Goal: Check status: Check status

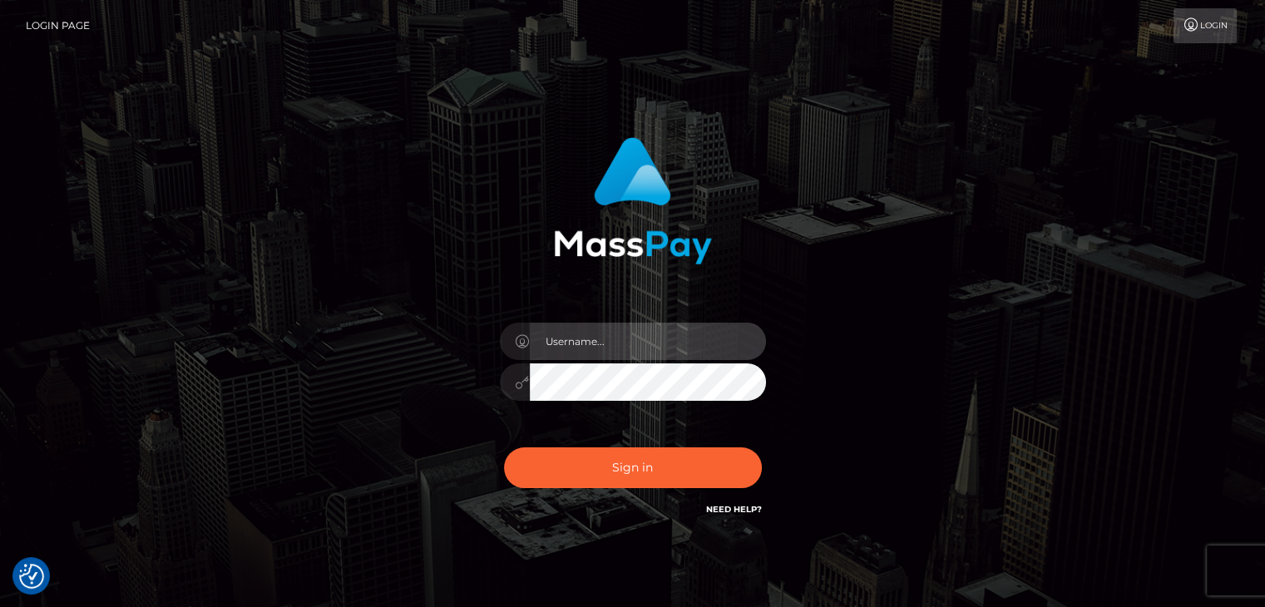
click at [576, 350] on input "text" at bounding box center [648, 341] width 236 height 37
type input "Hishani"
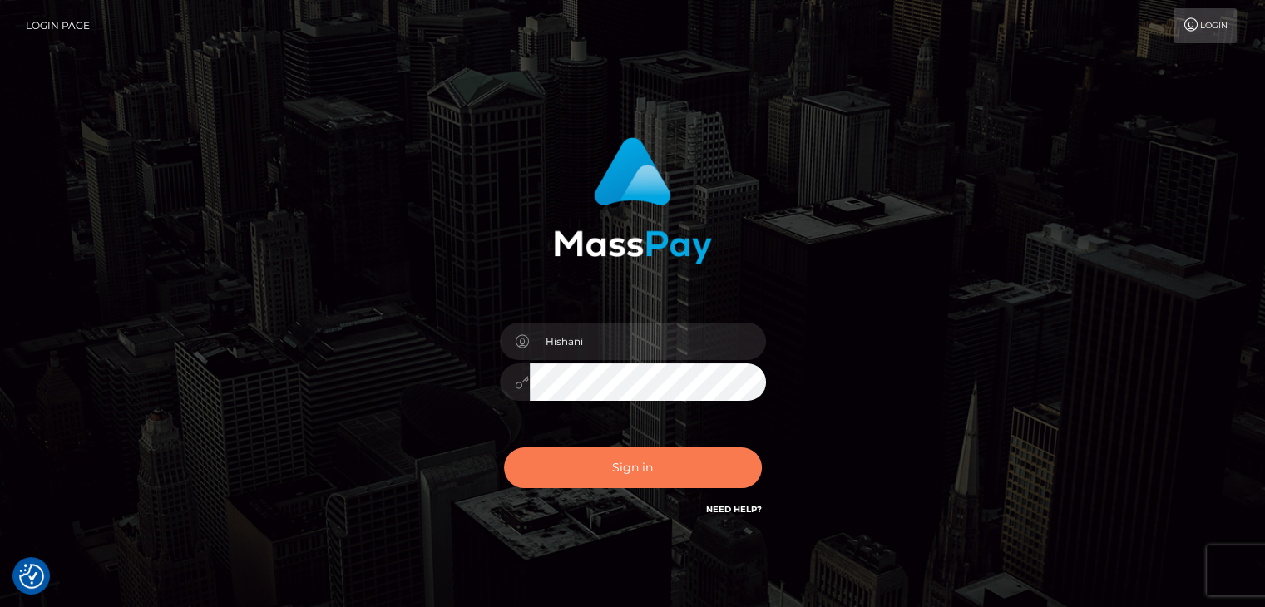
click at [625, 463] on button "Sign in" at bounding box center [633, 467] width 258 height 41
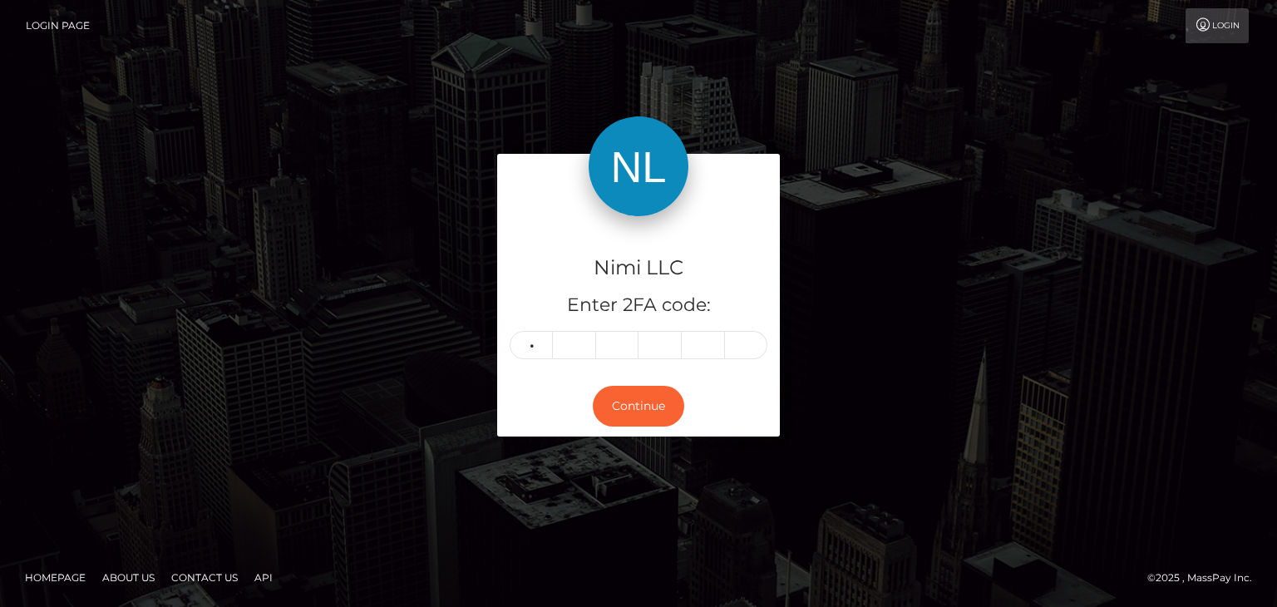
type input "6"
type input "7"
type input "0"
type input "7"
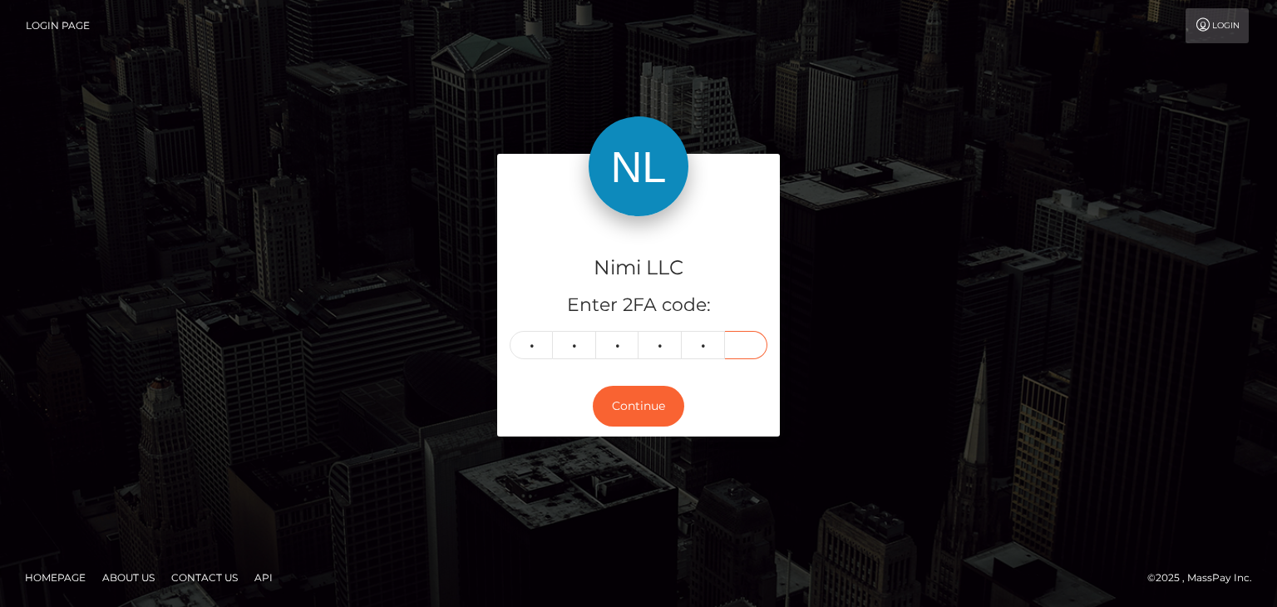
type input "4"
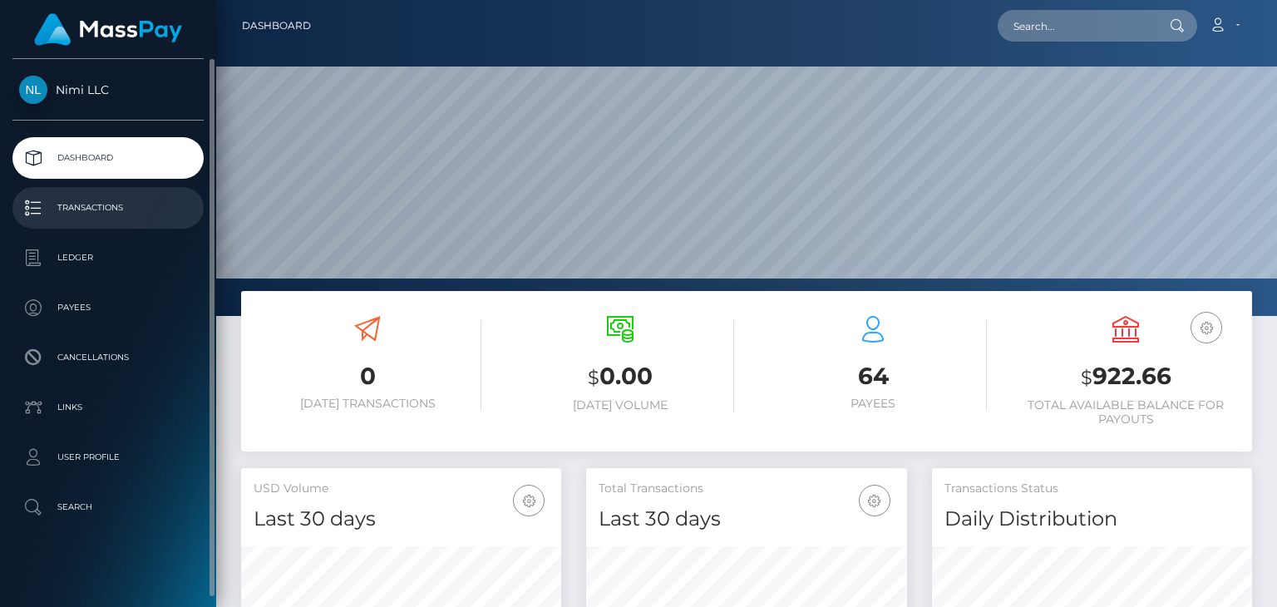
scroll to position [294, 319]
click at [126, 209] on p "Transactions" at bounding box center [108, 207] width 178 height 25
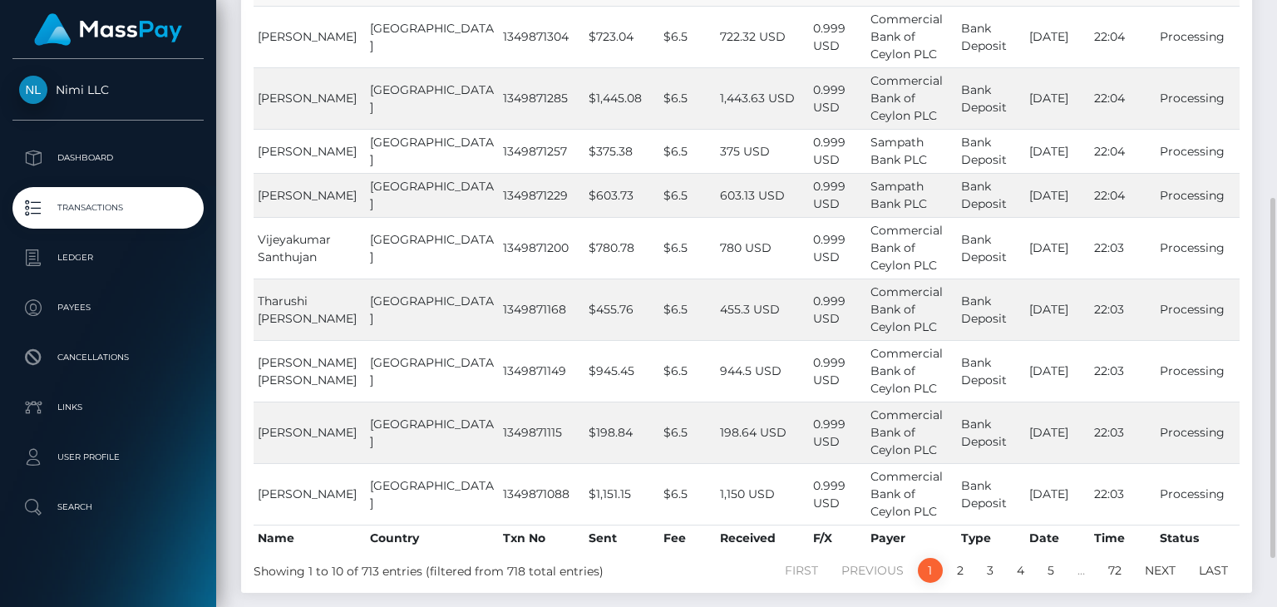
scroll to position [415, 0]
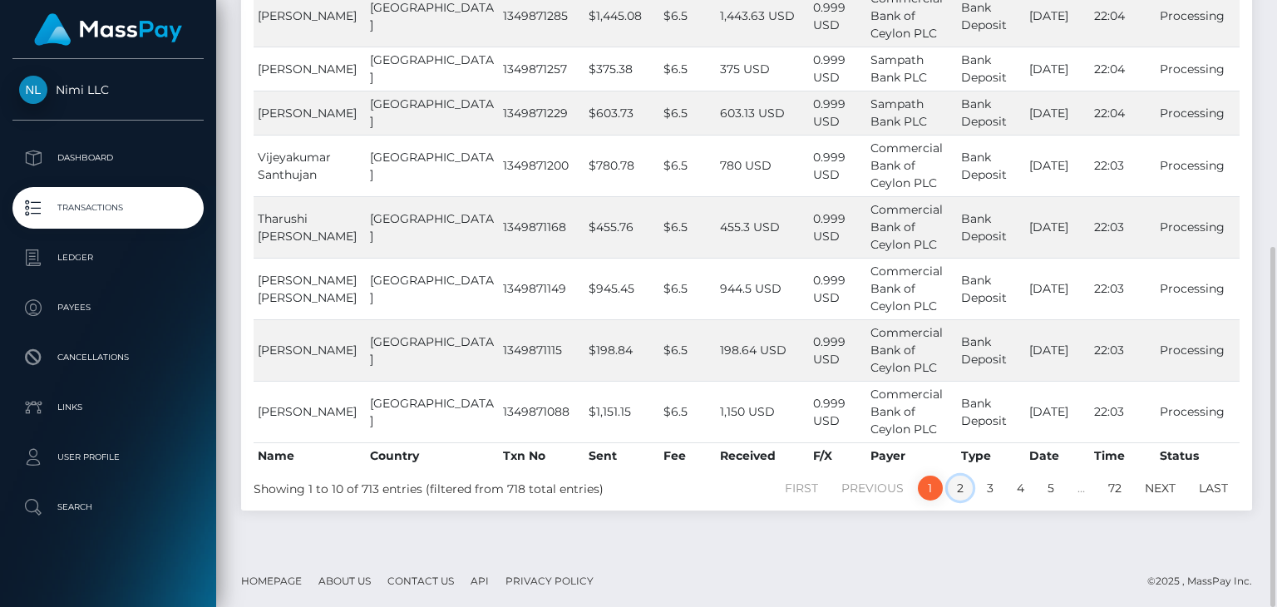
click at [958, 482] on link "2" at bounding box center [960, 488] width 25 height 25
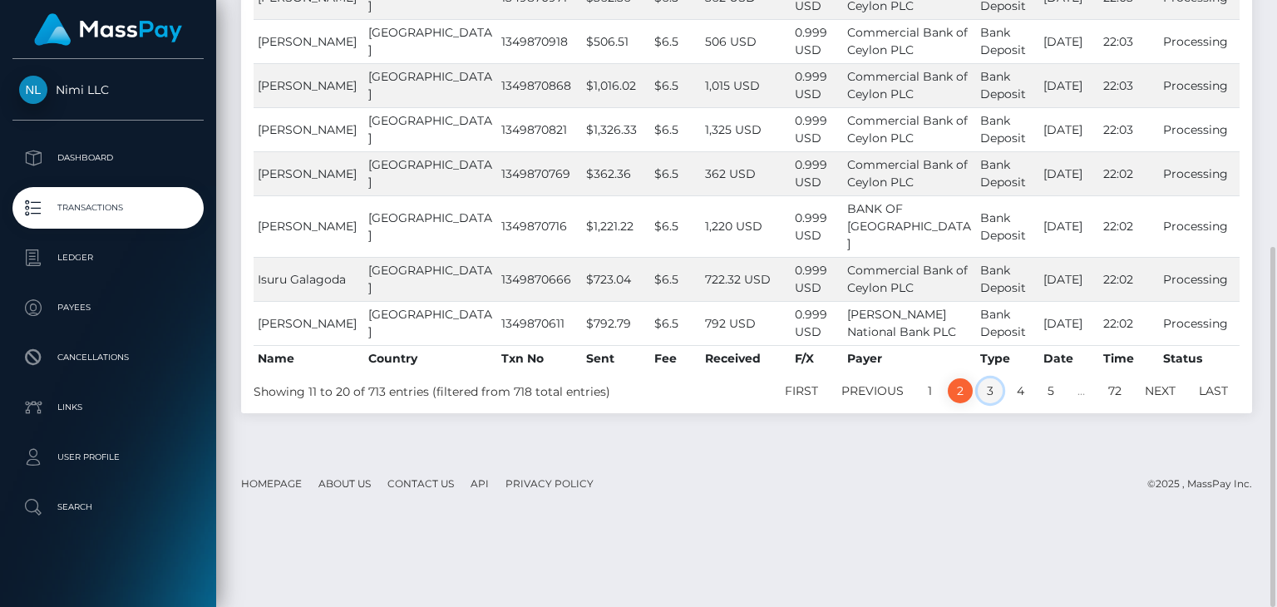
click at [988, 403] on link "3" at bounding box center [990, 390] width 25 height 25
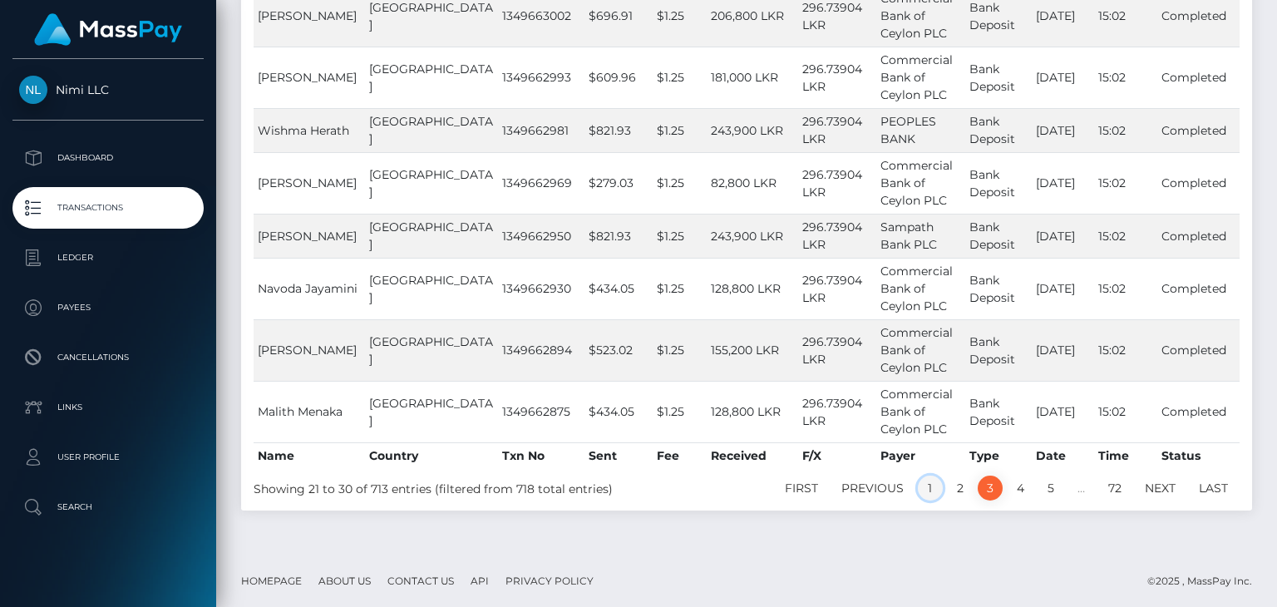
click at [924, 480] on link "1" at bounding box center [930, 488] width 25 height 25
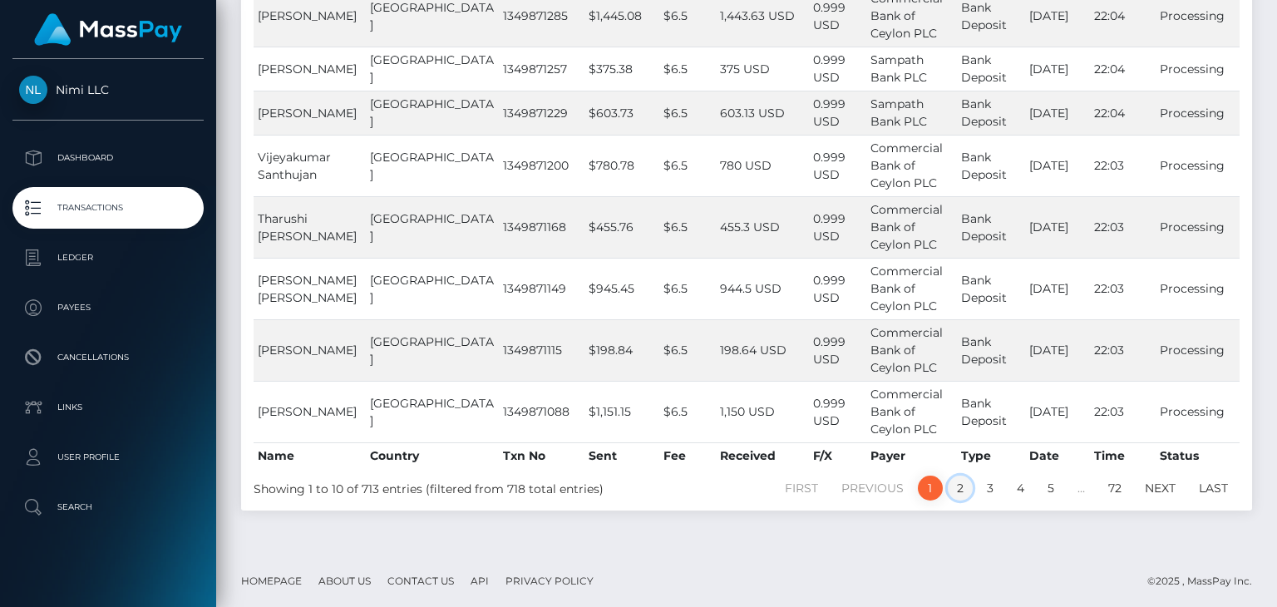
click at [956, 480] on link "2" at bounding box center [960, 488] width 25 height 25
